Goal: Information Seeking & Learning: Learn about a topic

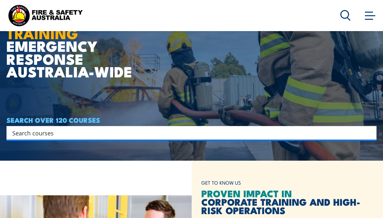
scroll to position [77, 0]
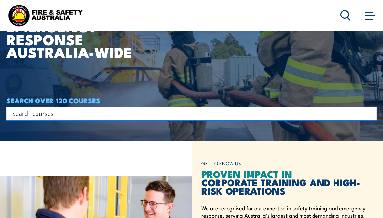
click at [162, 106] on div "SEARCH OVER 120 COURSES Search Filter by Locations Australian Capital Territory…" at bounding box center [191, 108] width 370 height 23
click at [158, 114] on input "Search input" at bounding box center [187, 113] width 350 height 10
type input "f"
type input "w"
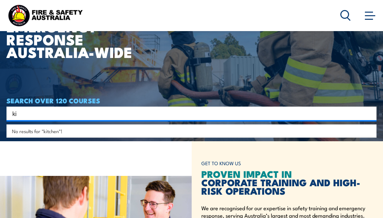
type input "k"
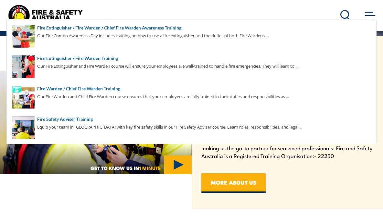
scroll to position [0, 0]
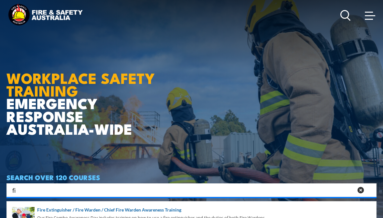
type input "f"
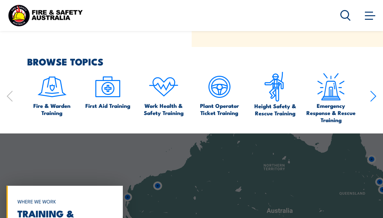
scroll to position [341, 0]
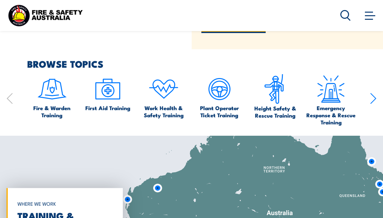
type input "basic"
click at [55, 89] on img at bounding box center [52, 89] width 30 height 30
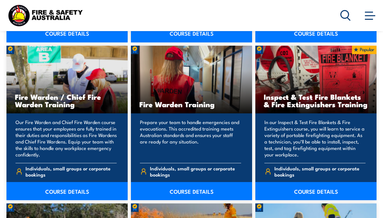
scroll to position [937, 0]
